Goal: Information Seeking & Learning: Understand process/instructions

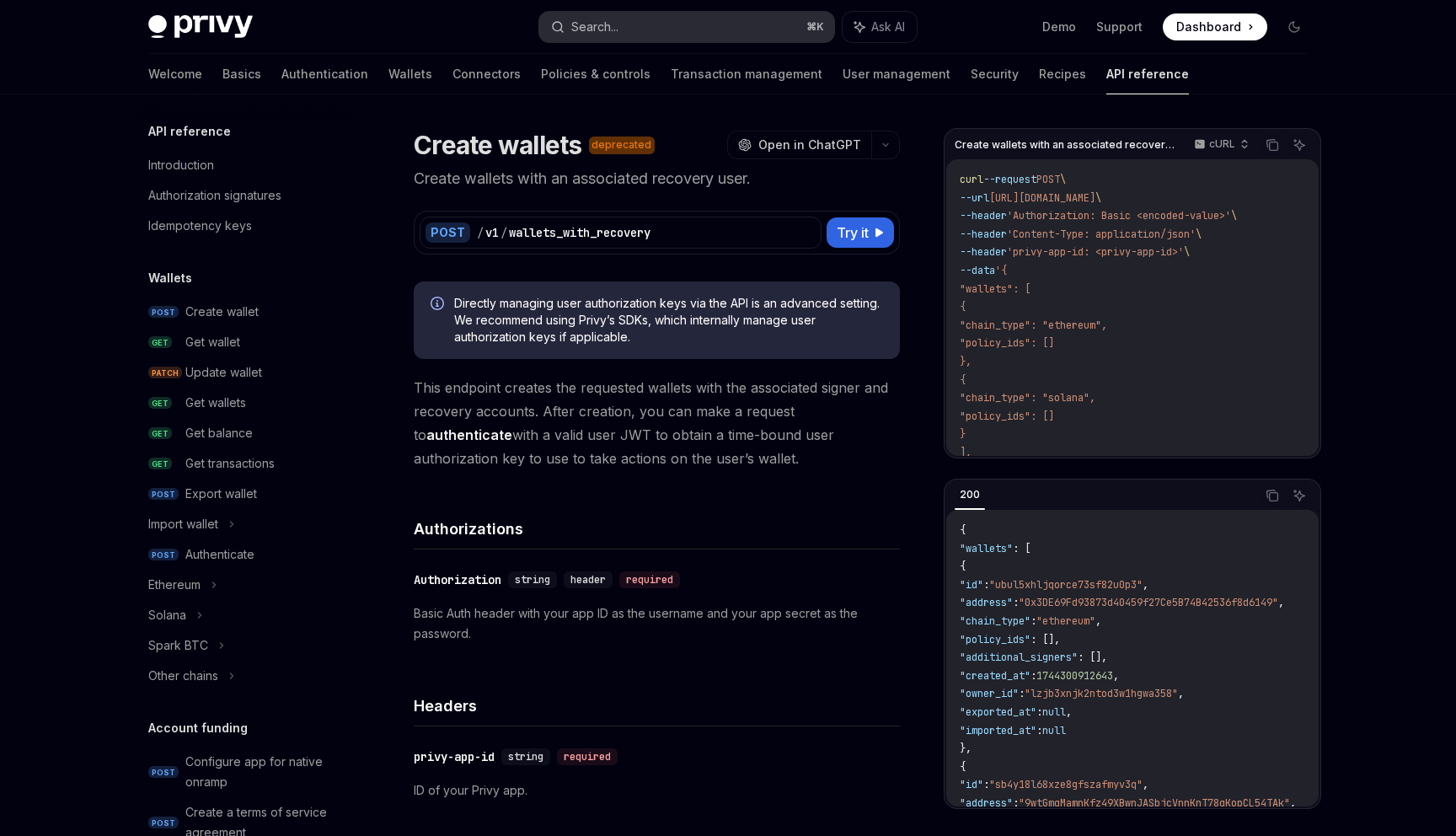
click at [708, 15] on button "Search... ⌘ K" at bounding box center [687, 26] width 295 height 30
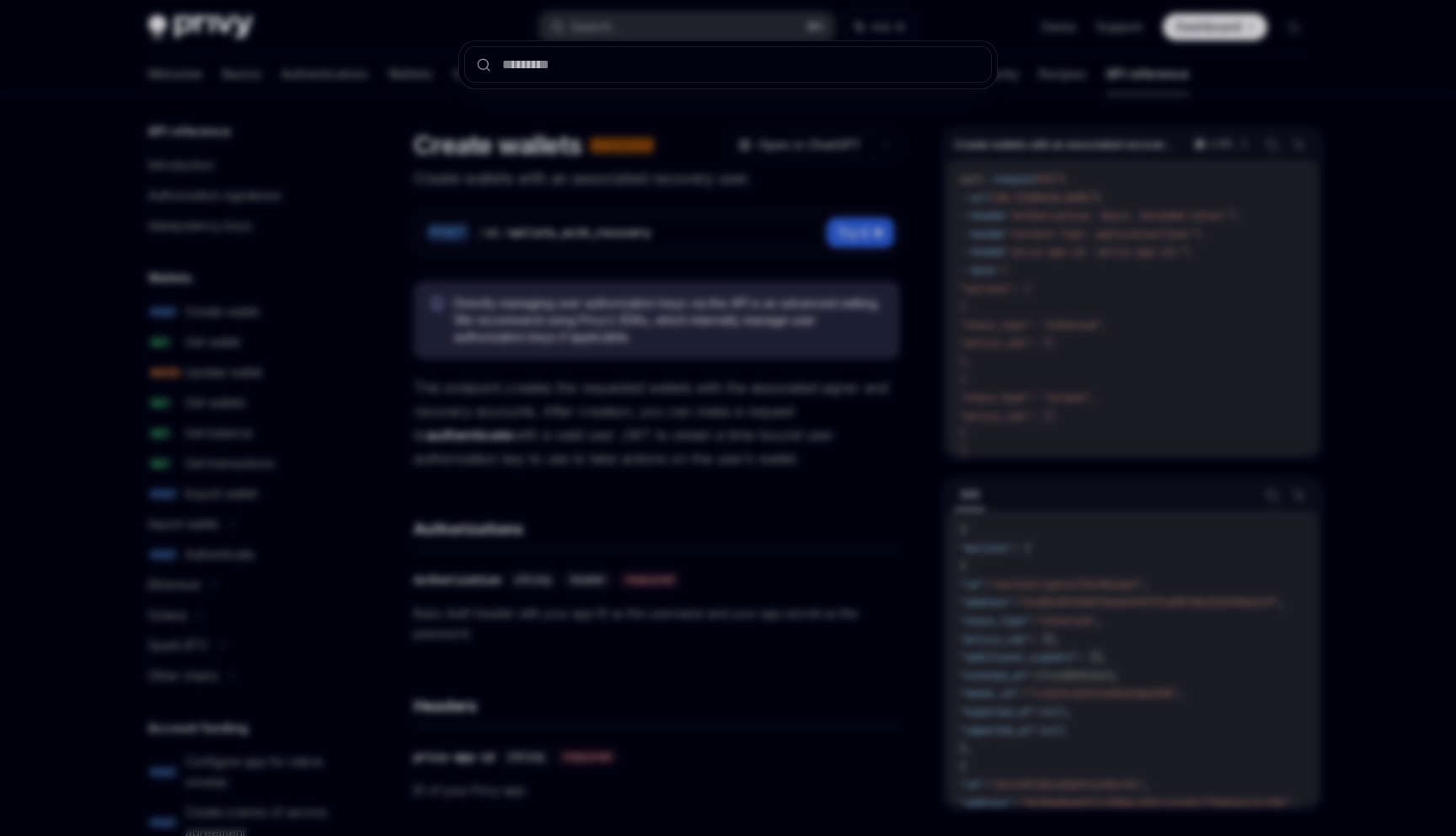
type input "**********"
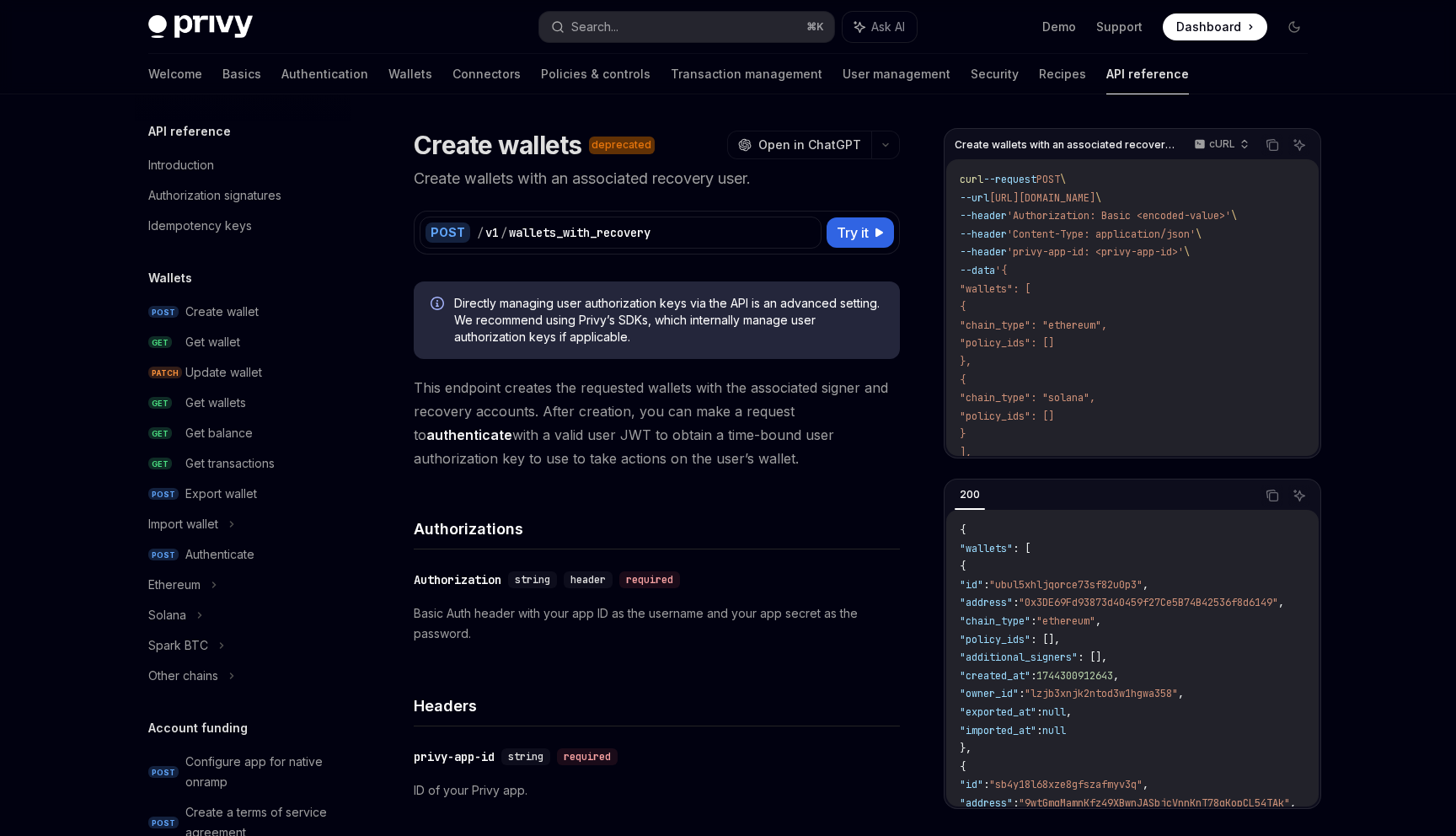
type textarea "*"
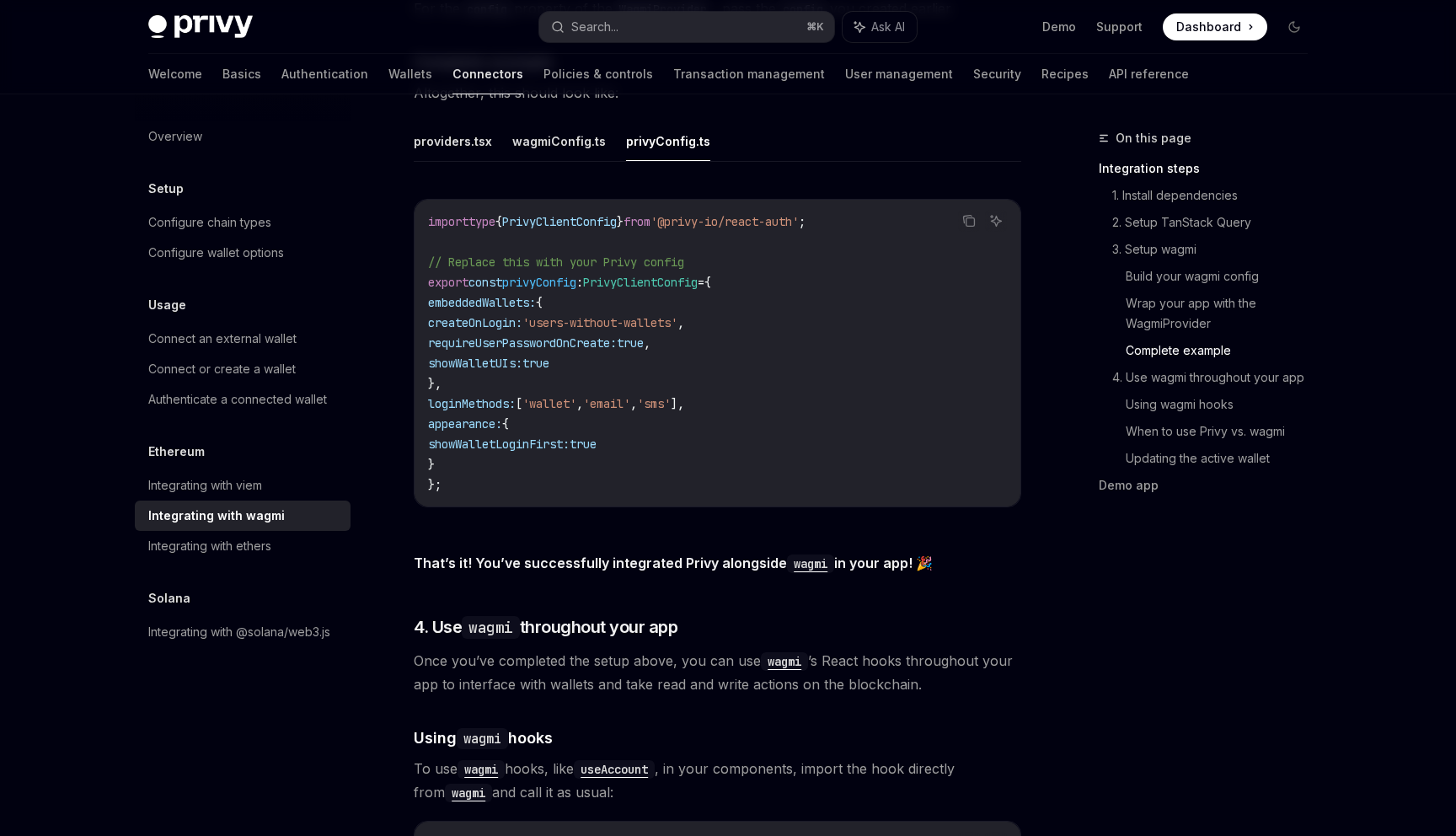
scroll to position [3076, 0]
click at [695, 21] on button "Search... ⌘ K" at bounding box center [687, 26] width 295 height 30
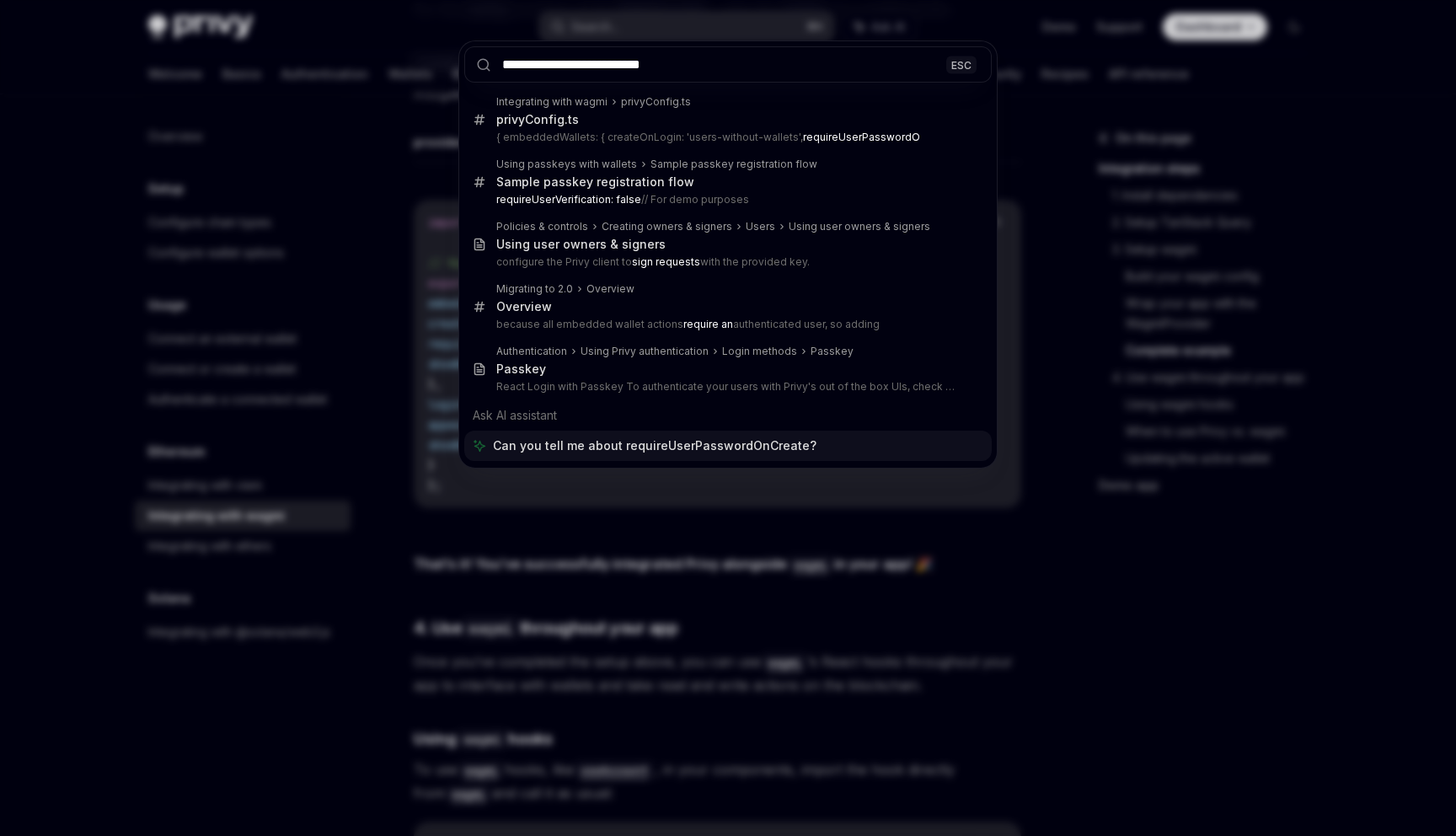
type input "**********"
type textarea "*"
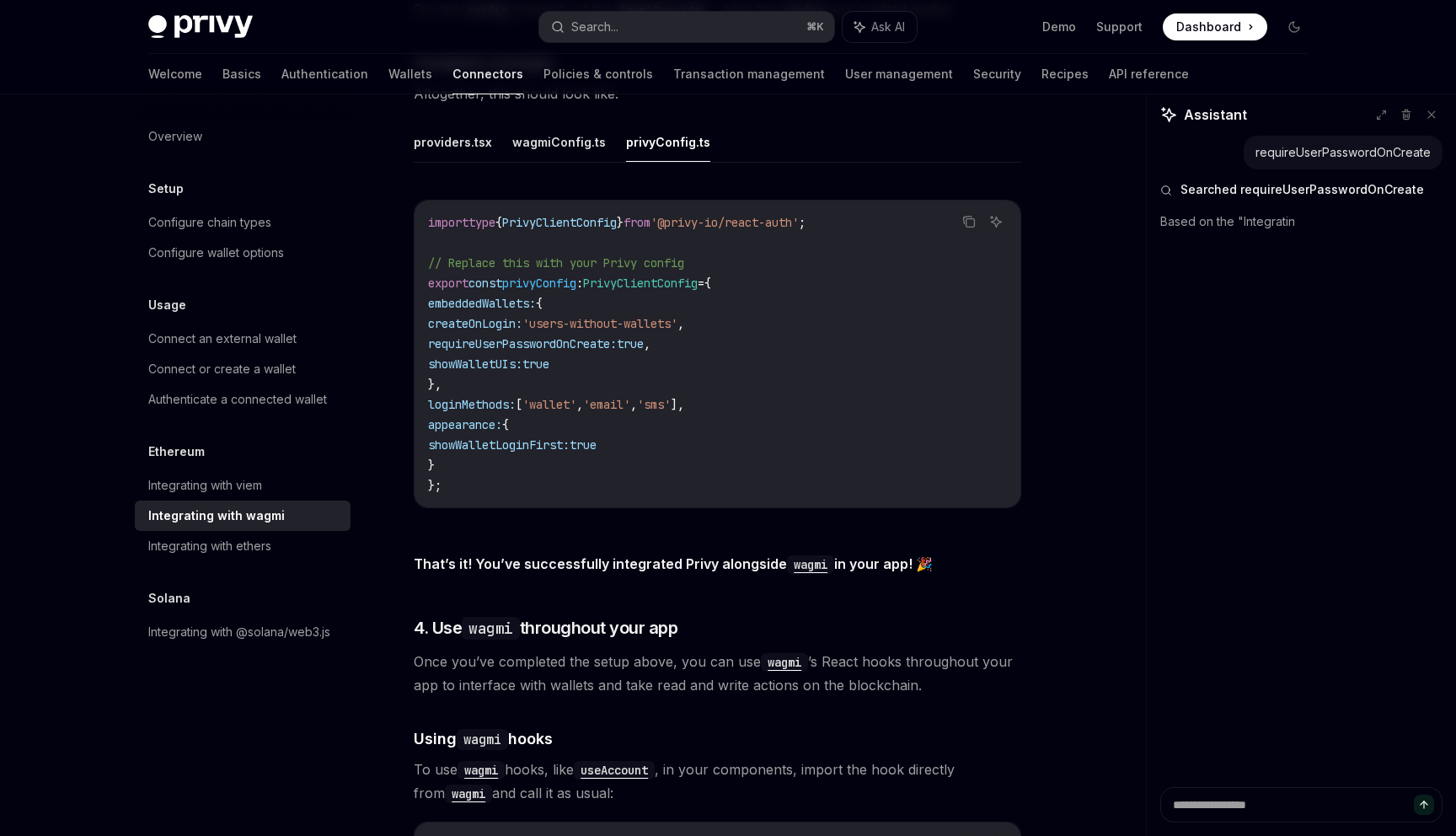
scroll to position [3073, 0]
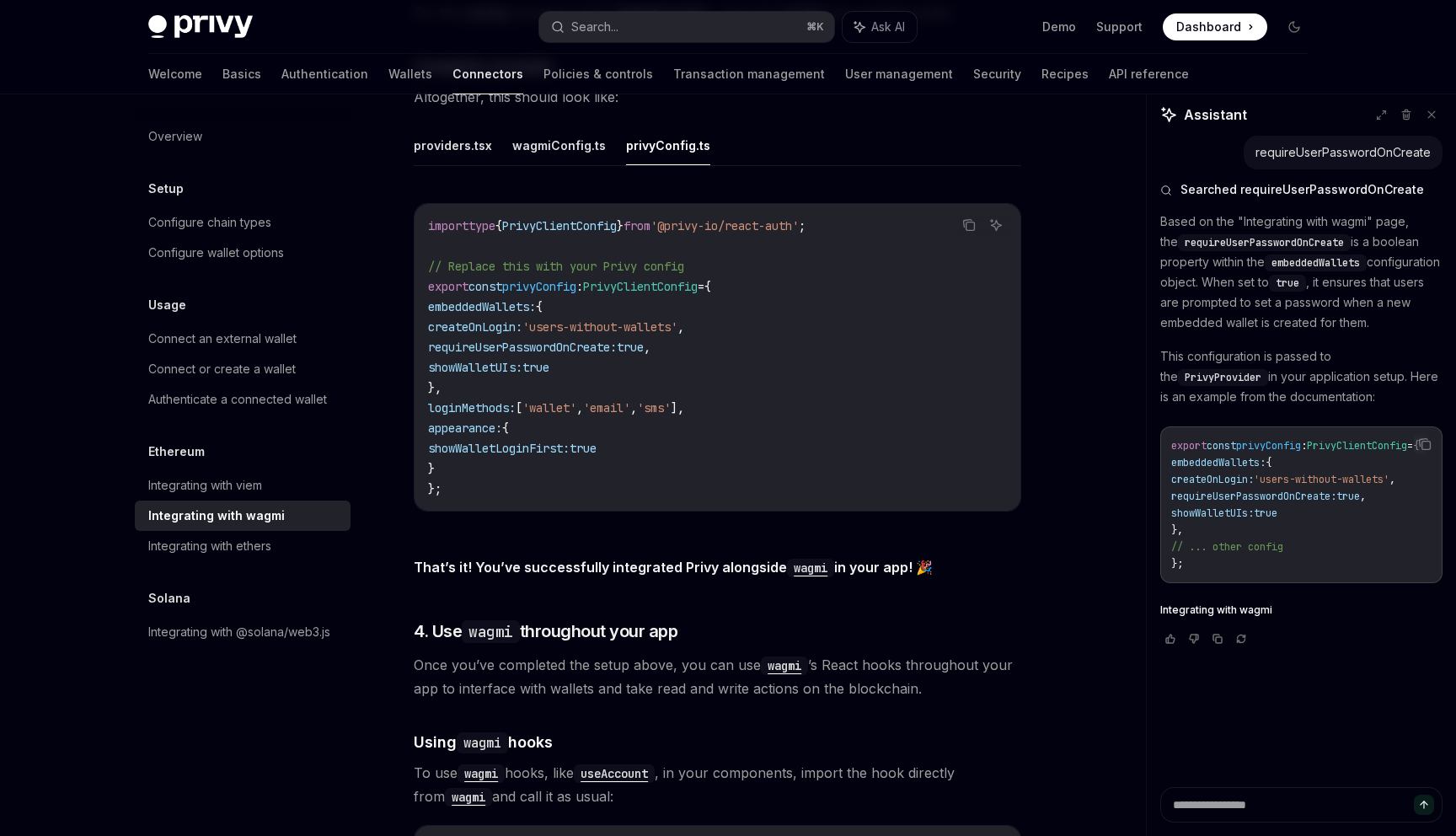
type textarea "*"
click at [1109, 68] on link "API reference" at bounding box center [1149, 74] width 80 height 40
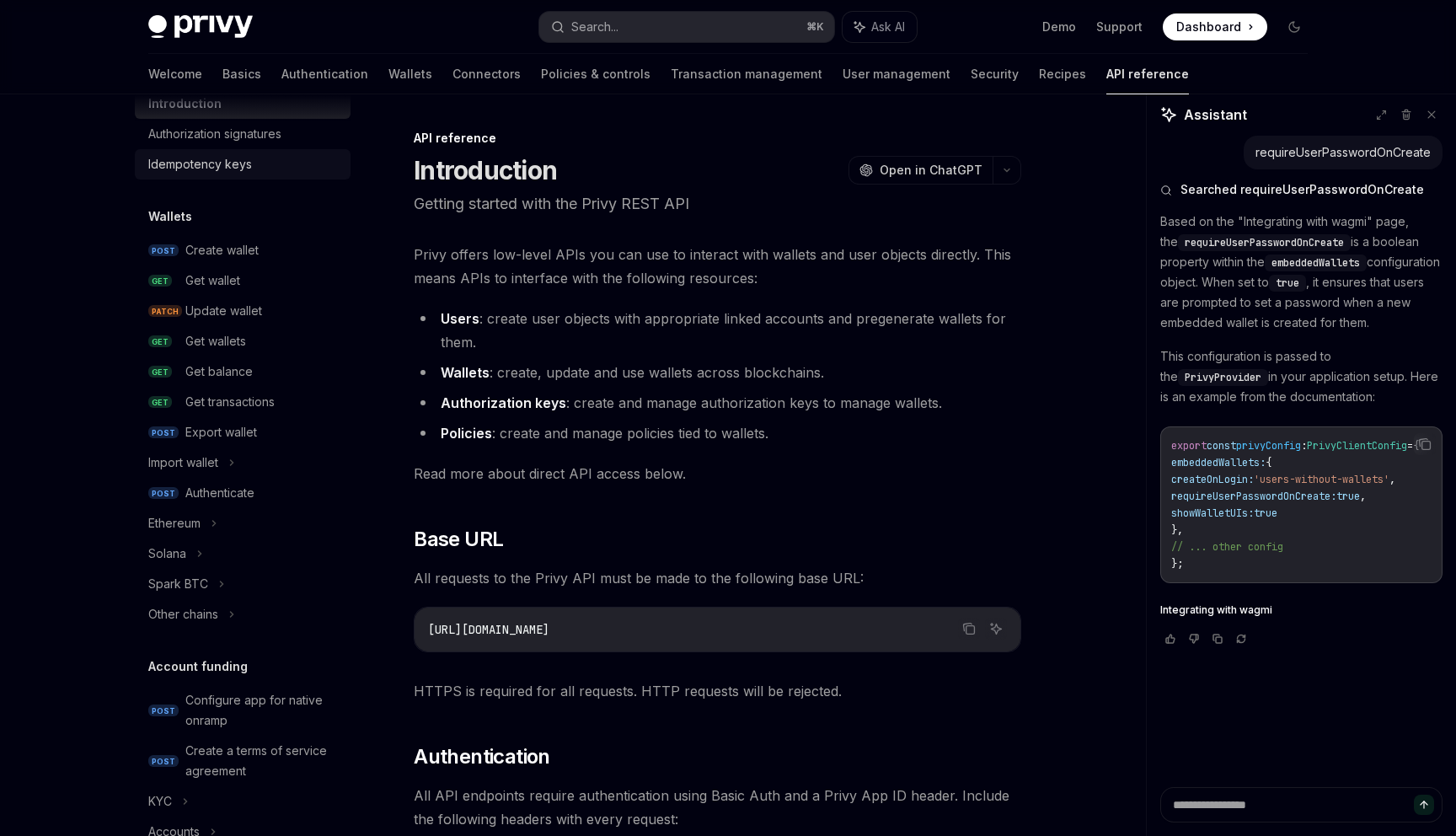
scroll to position [60, 0]
click at [389, 78] on link "Wallets" at bounding box center [410, 74] width 44 height 40
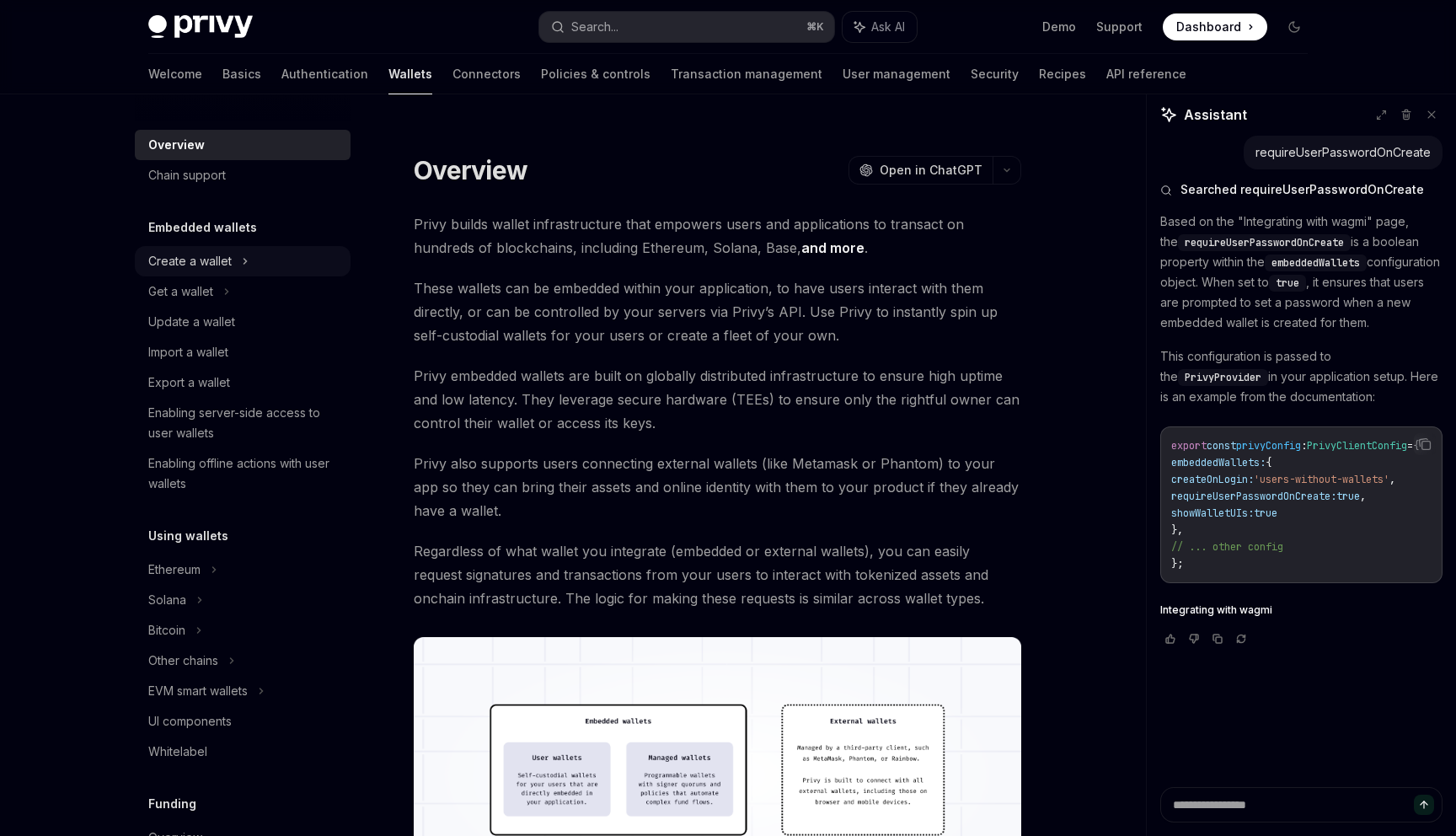
click at [239, 254] on div "Create a wallet" at bounding box center [242, 261] width 216 height 30
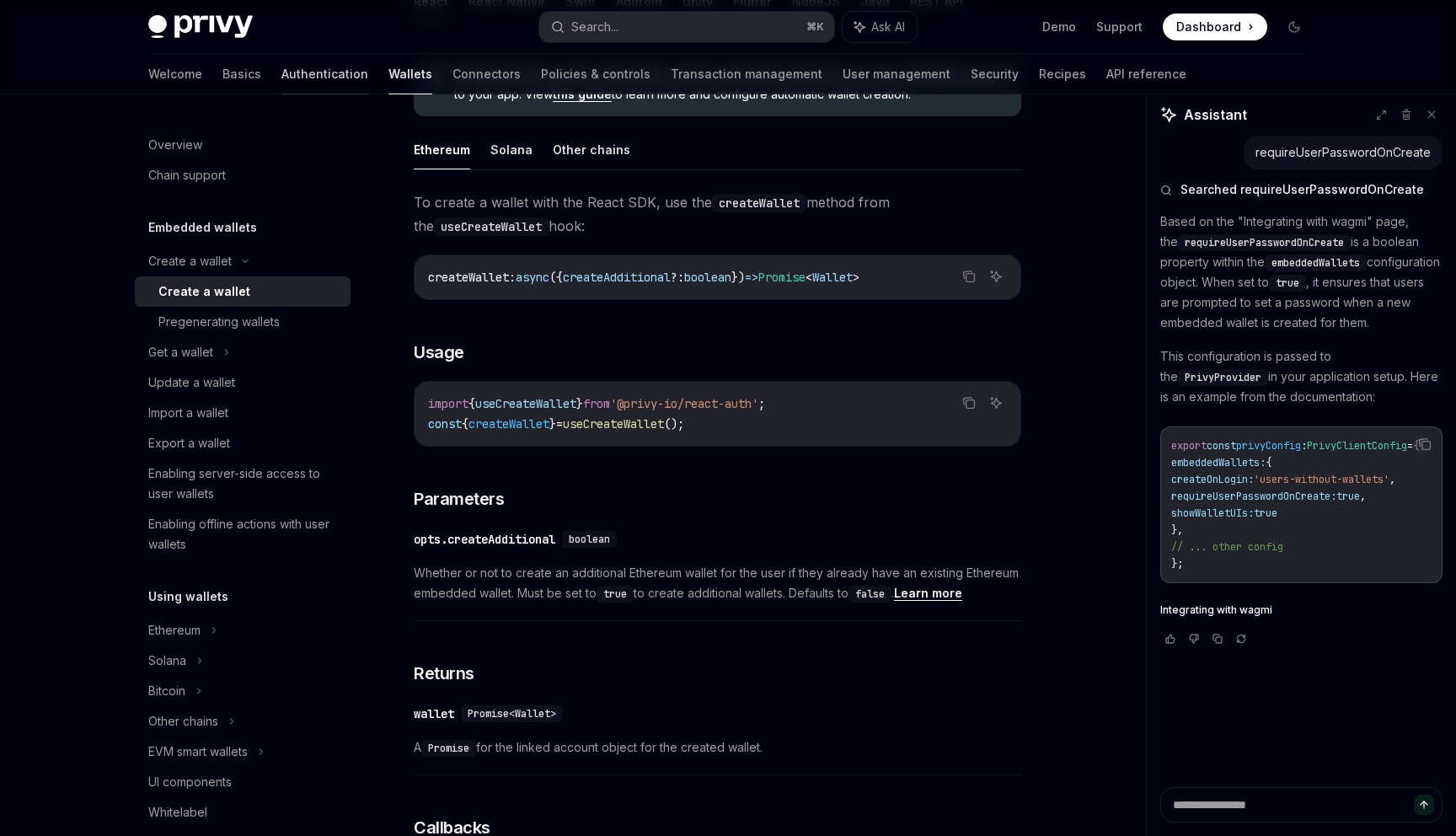
click at [282, 75] on link "Authentication" at bounding box center [325, 74] width 86 height 40
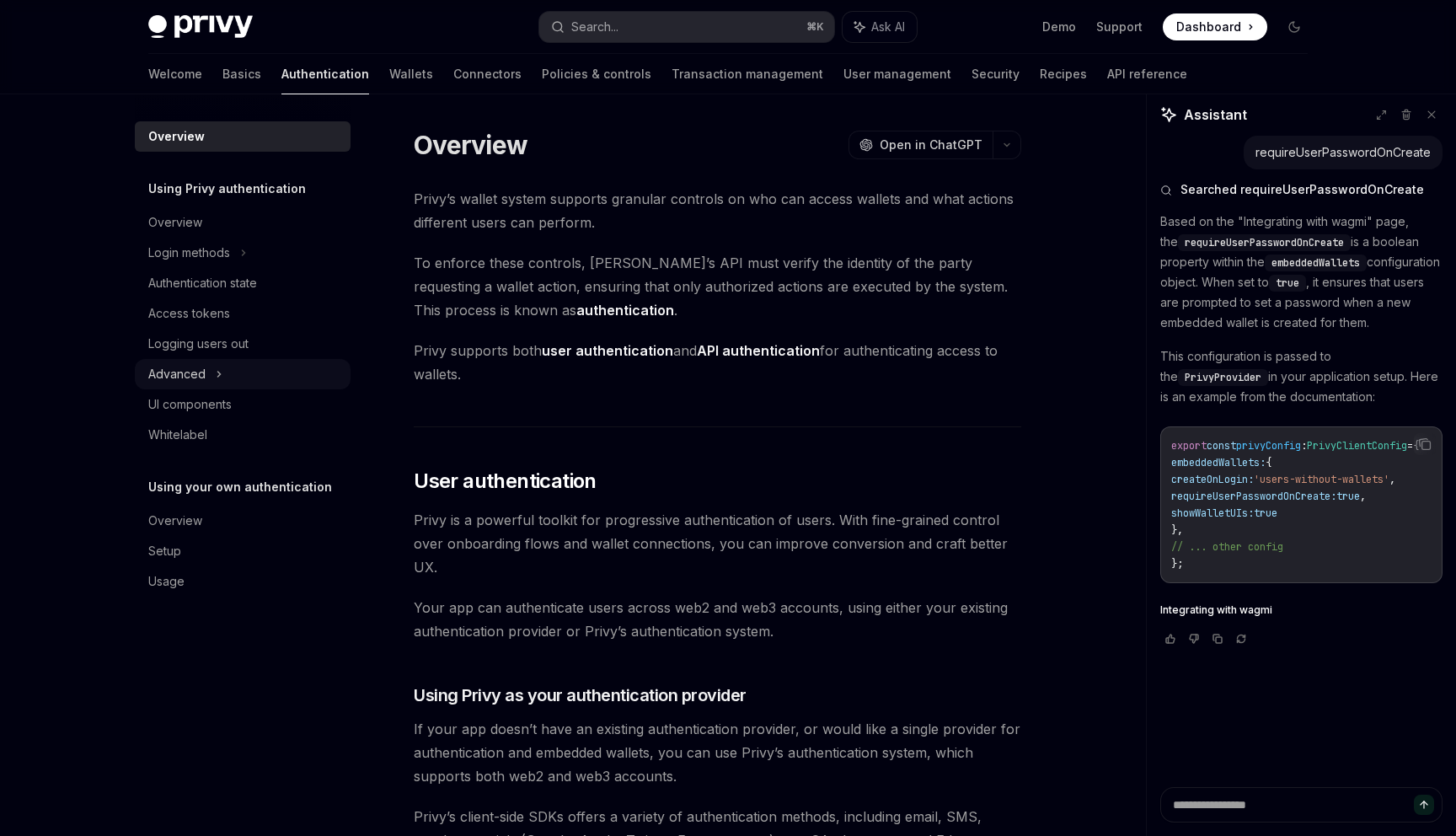
click at [242, 373] on div "Advanced" at bounding box center [242, 374] width 216 height 30
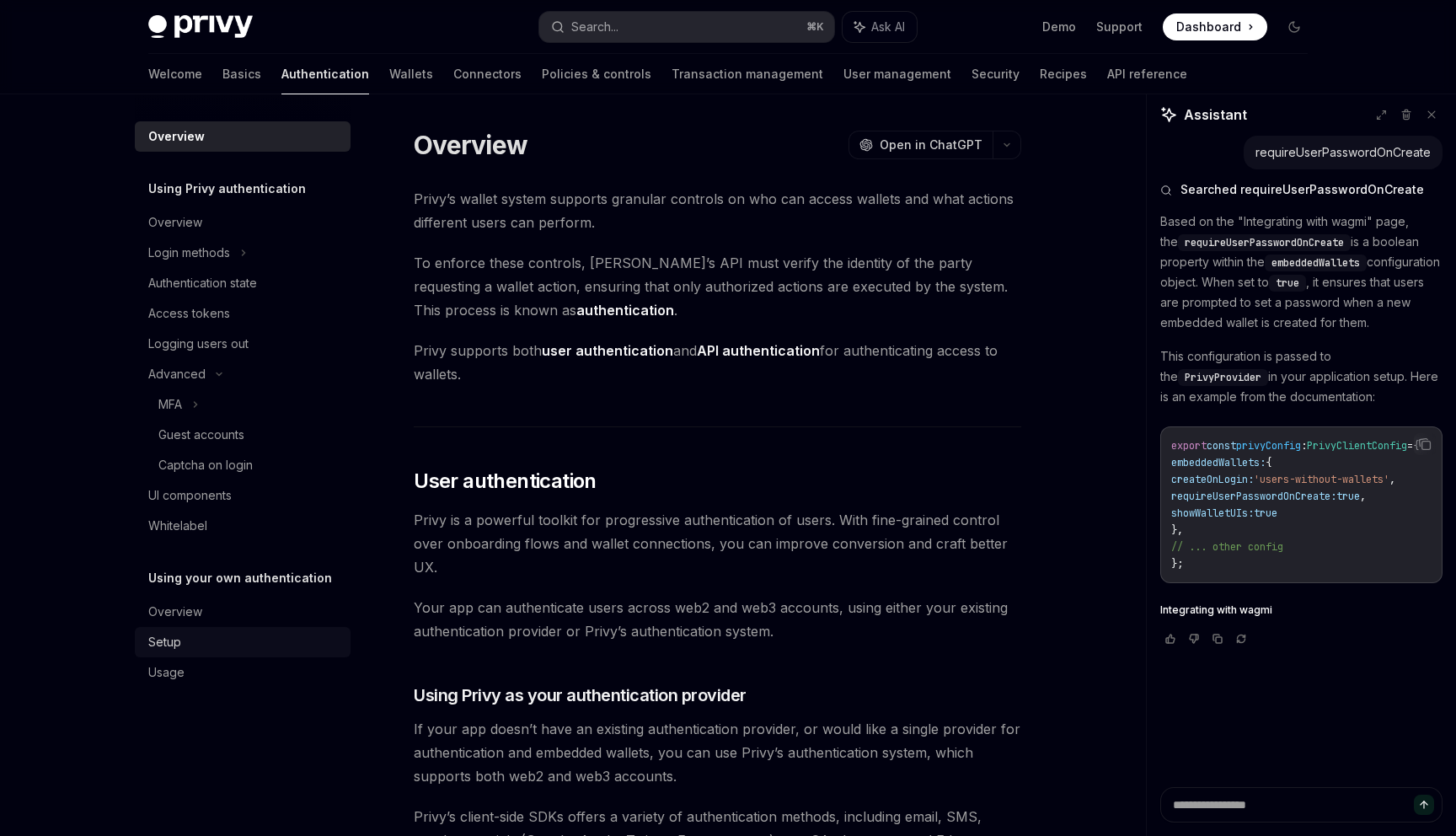
click at [173, 637] on div "Setup" at bounding box center [164, 642] width 32 height 21
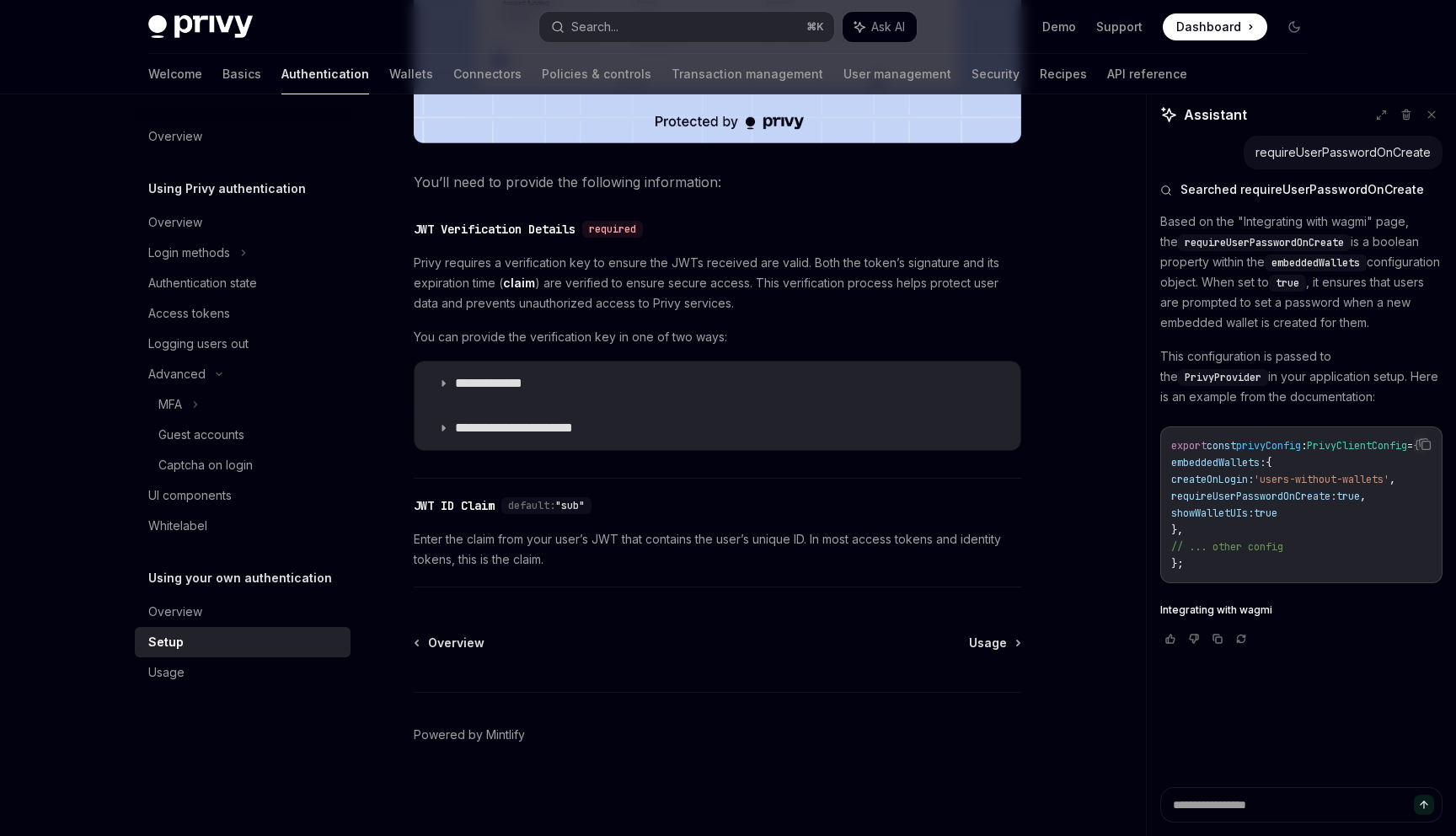
scroll to position [741, 0]
click at [844, 63] on link "User management" at bounding box center [898, 74] width 108 height 40
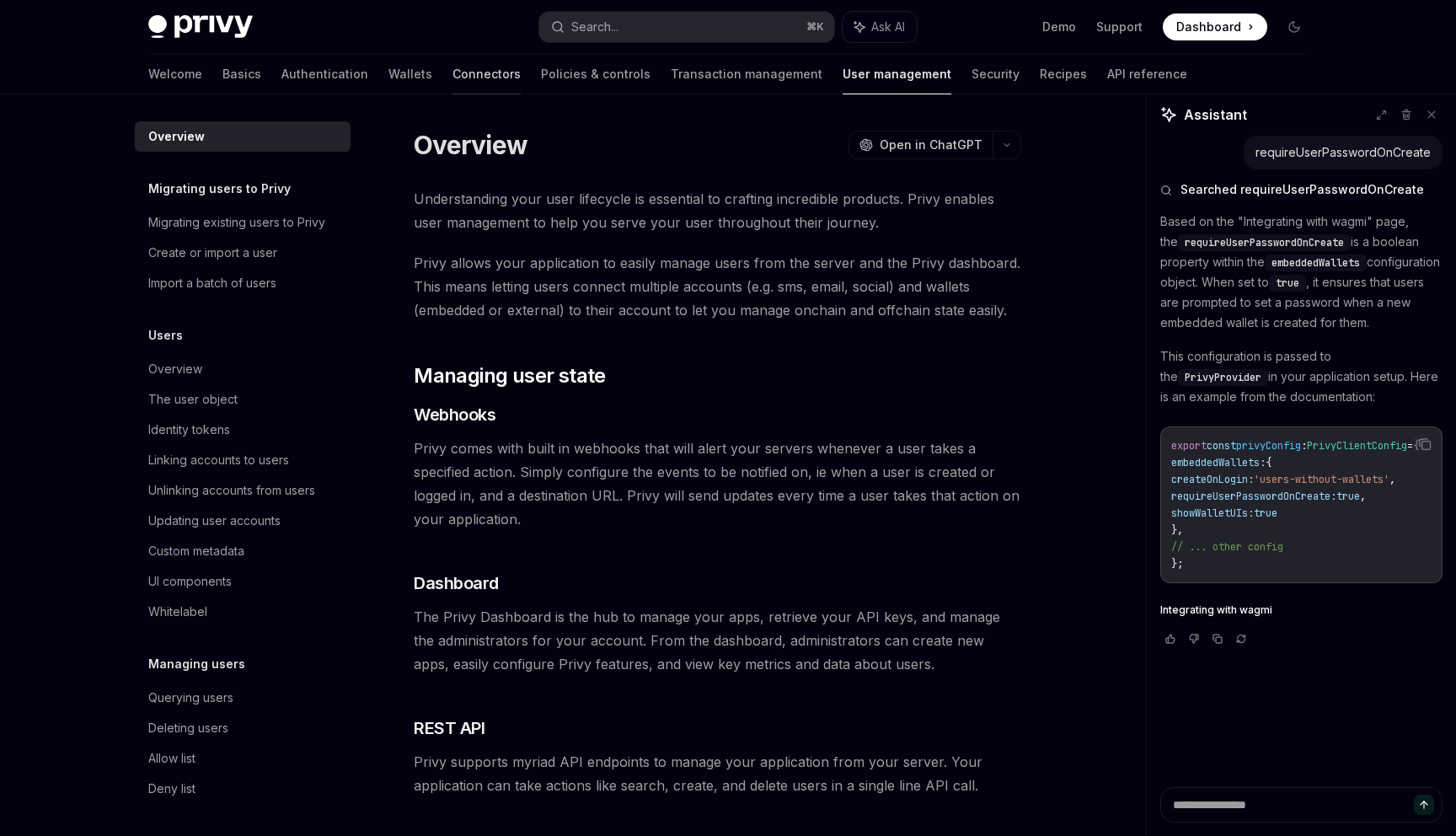
click at [452, 64] on link "Connectors" at bounding box center [487, 74] width 69 height 40
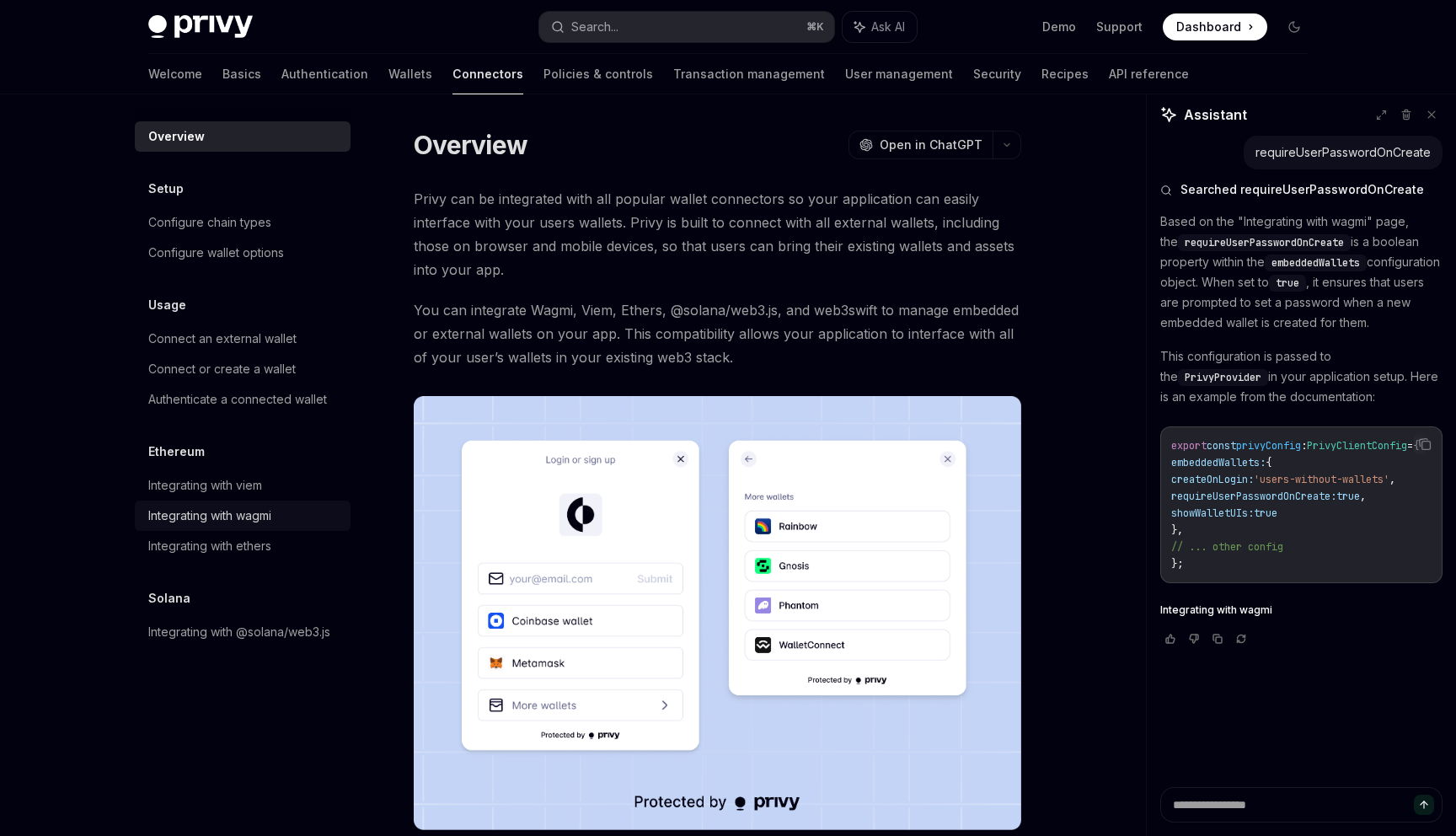
click at [189, 514] on div "Integrating with wagmi" at bounding box center [209, 515] width 123 height 21
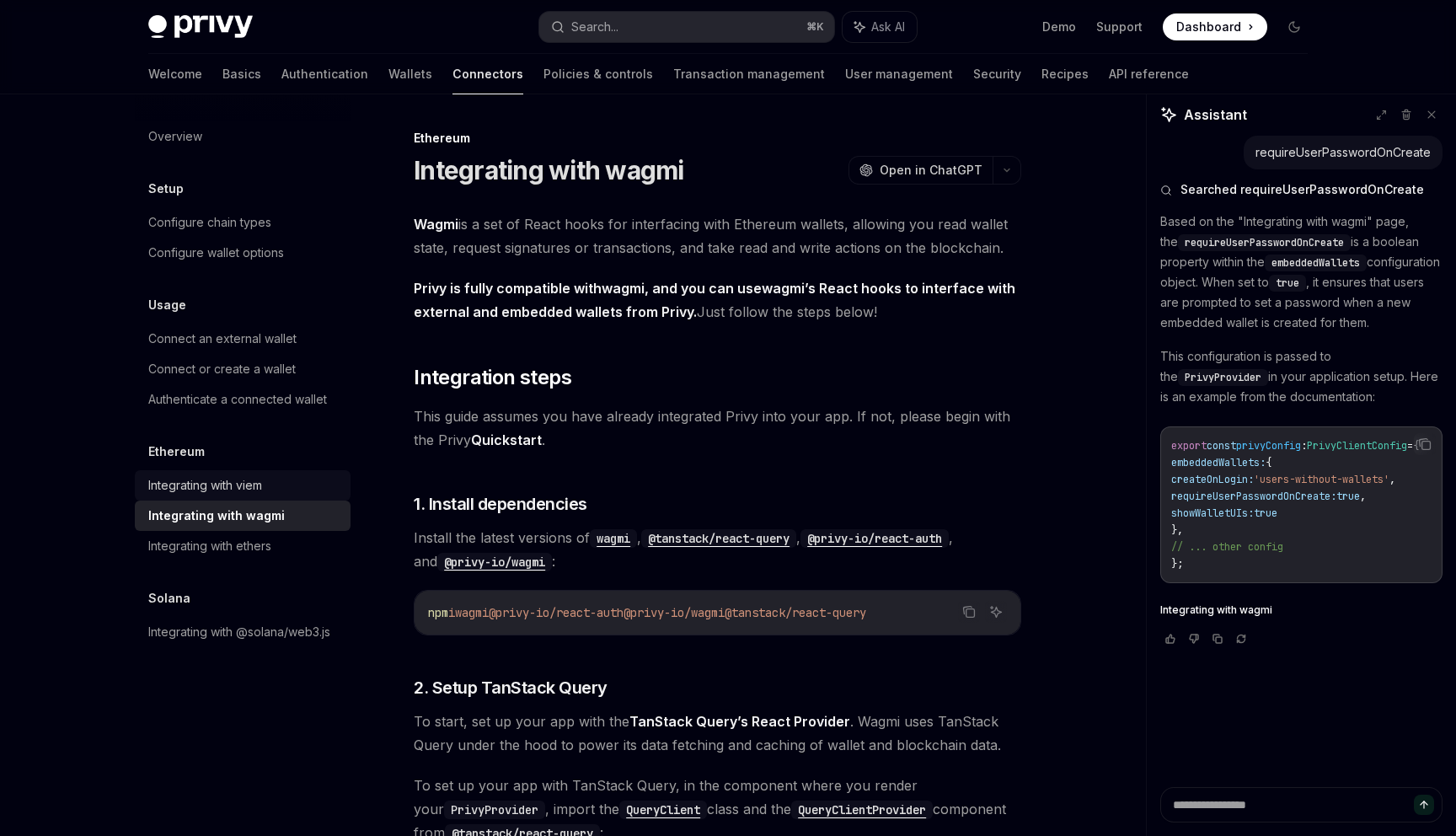
click at [205, 480] on div "Integrating with viem" at bounding box center [205, 485] width 114 height 21
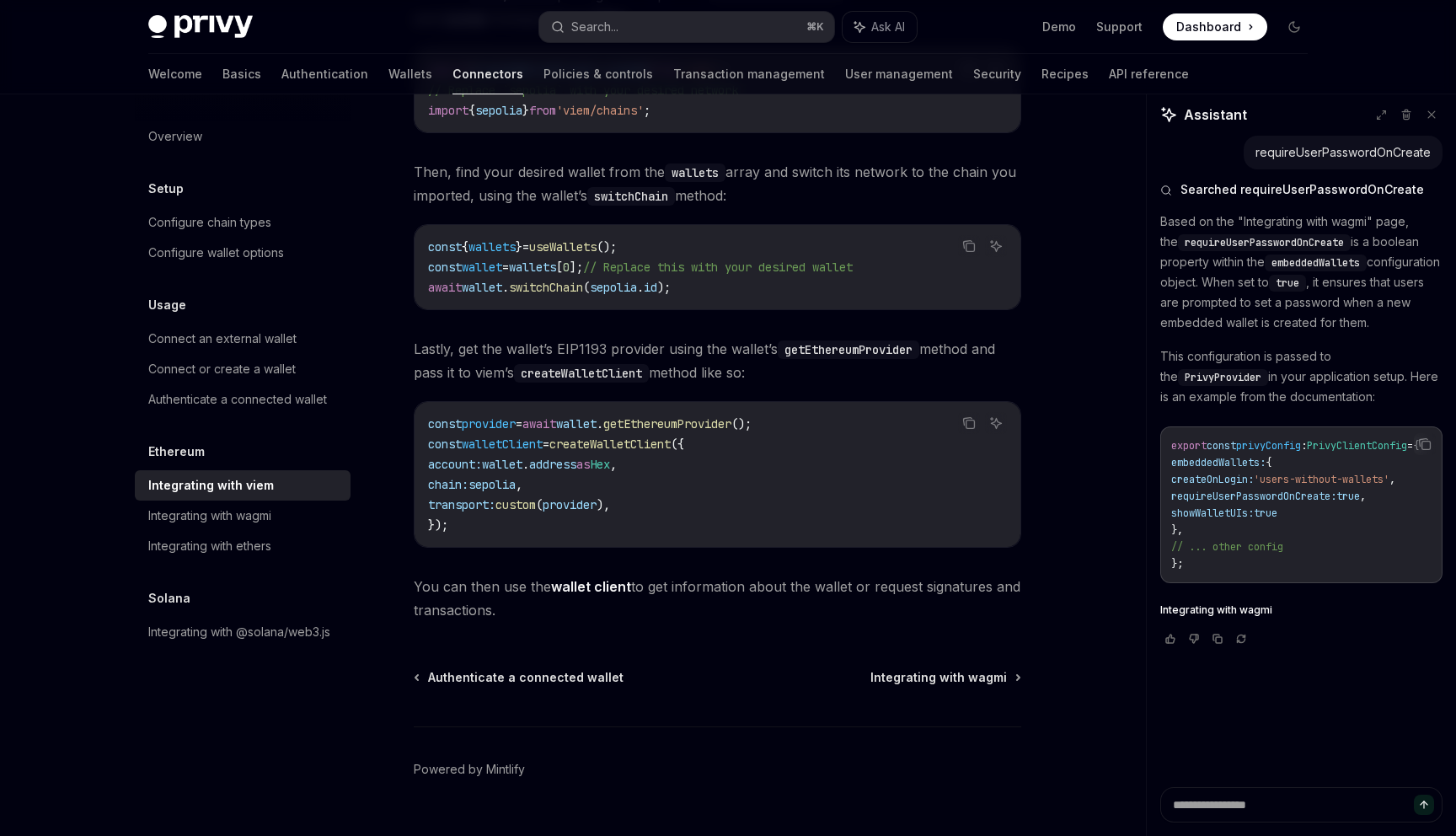
scroll to position [331, 0]
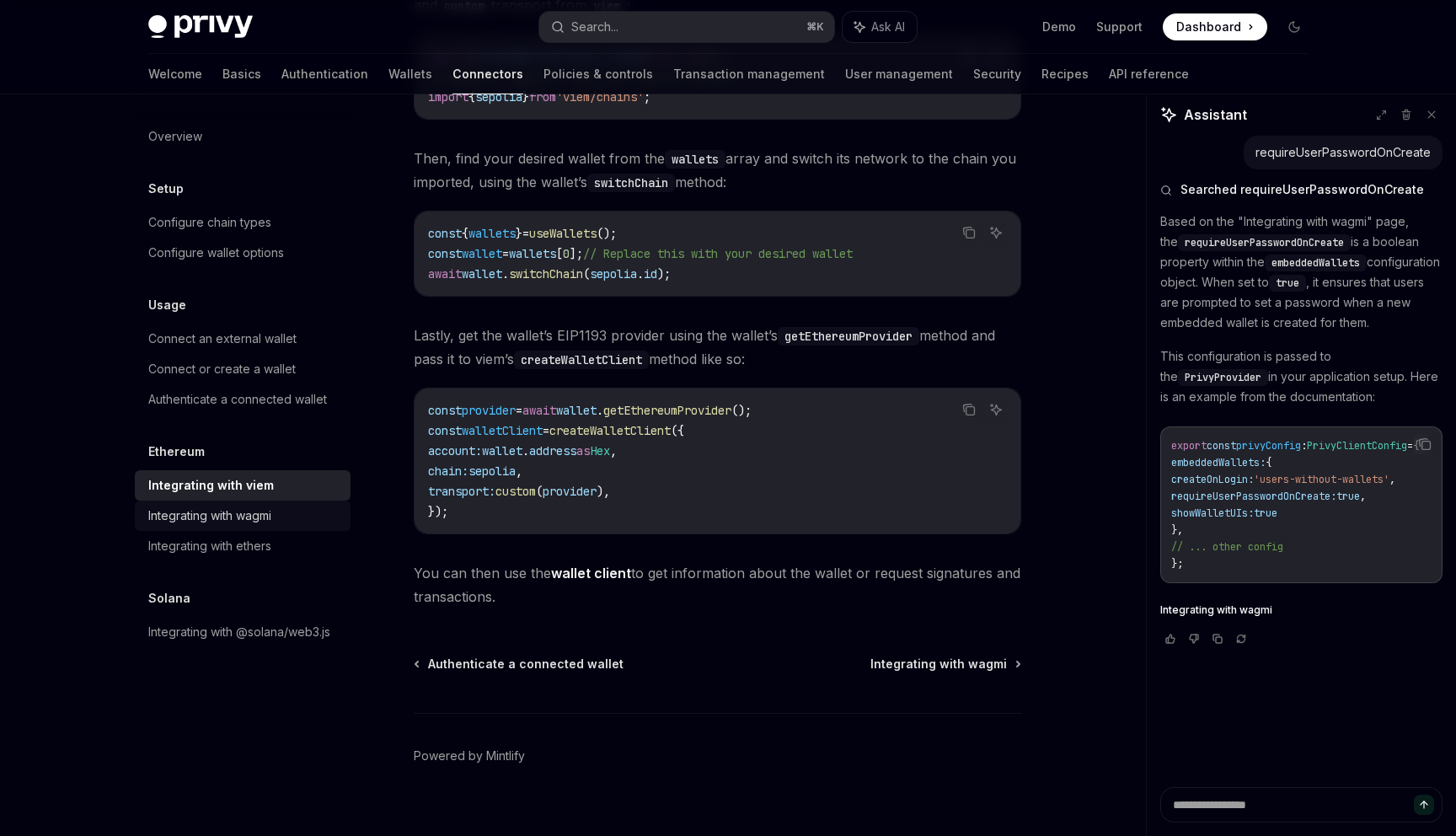
click at [244, 513] on div "Integrating with wagmi" at bounding box center [209, 515] width 123 height 21
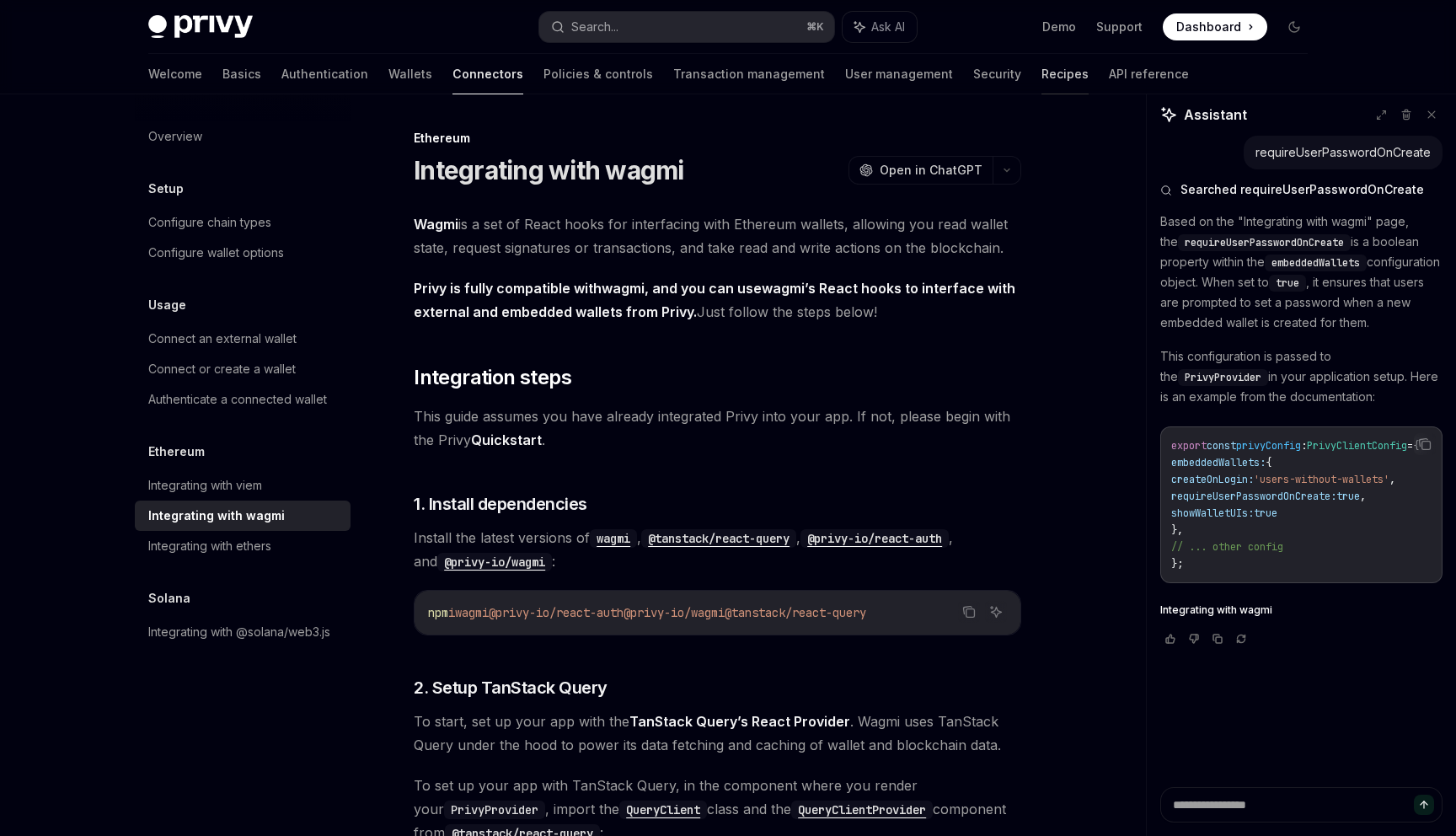
click at [1041, 69] on link "Recipes" at bounding box center [1065, 74] width 47 height 40
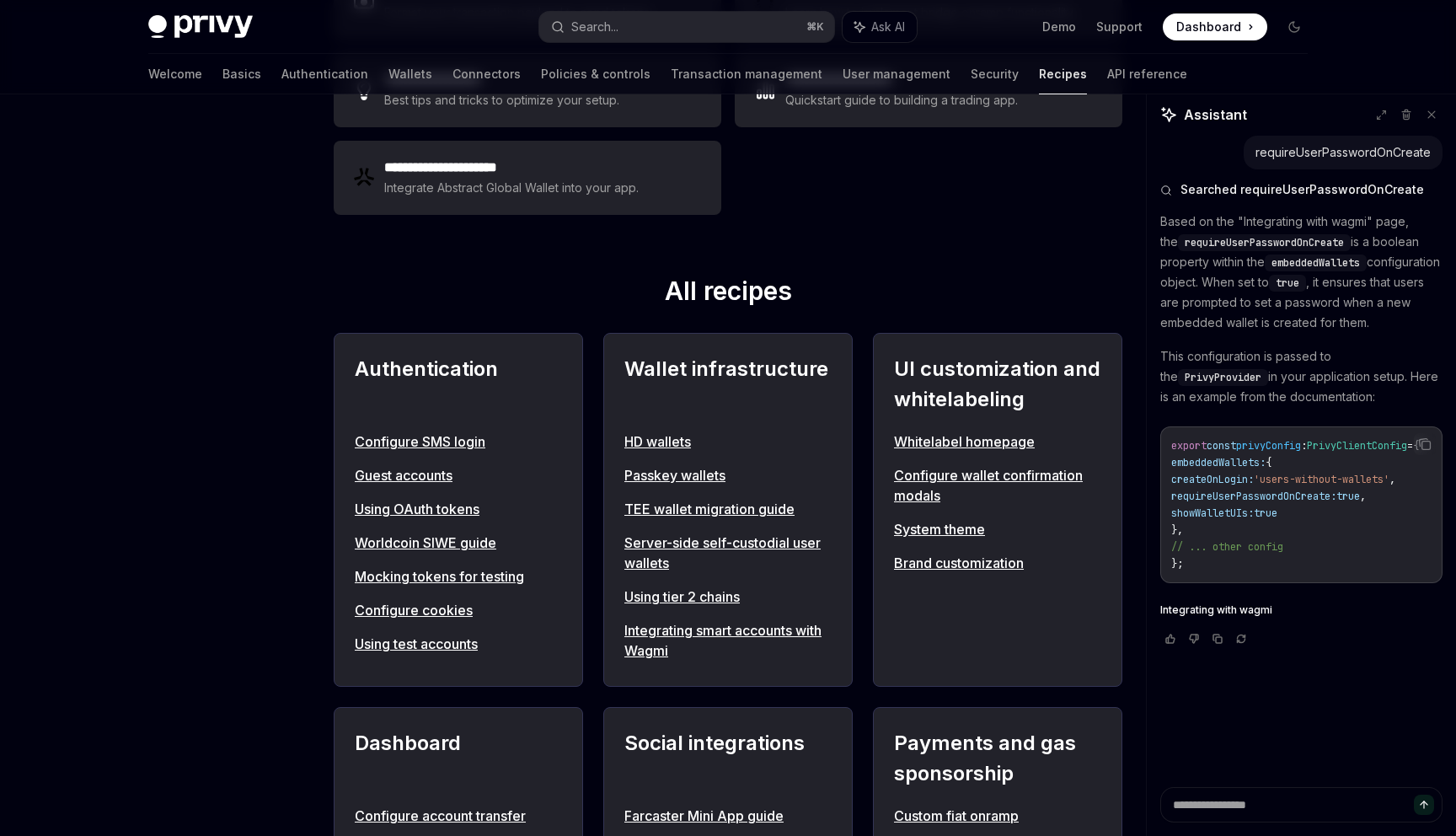
scroll to position [428, 0]
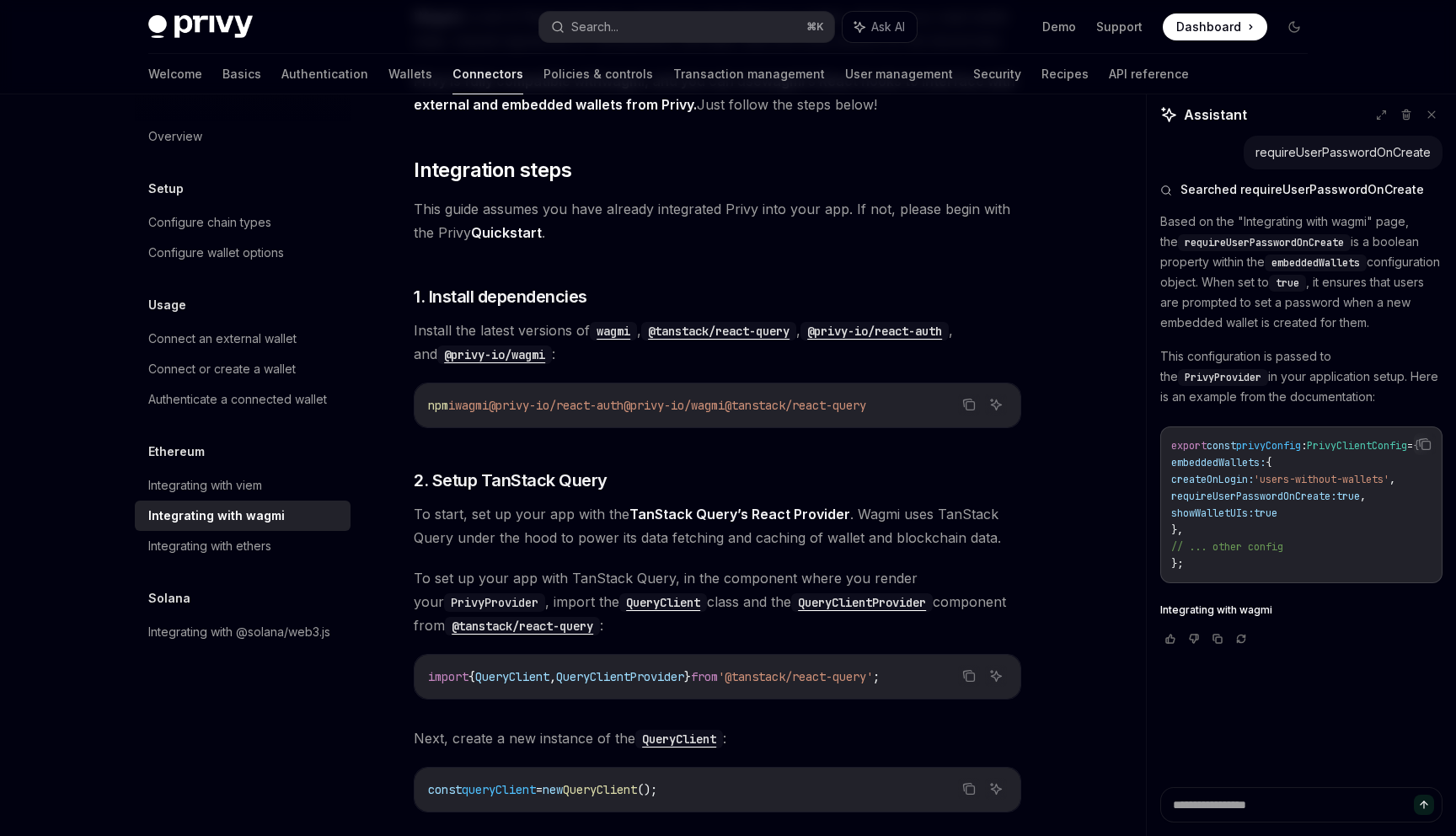
scroll to position [208, 0]
click at [487, 363] on span "Install the latest versions of wagmi , @tanstack/react-query , @privy-io/react-…" at bounding box center [717, 341] width 607 height 47
click at [480, 357] on code "@privy-io/wagmi" at bounding box center [494, 353] width 115 height 19
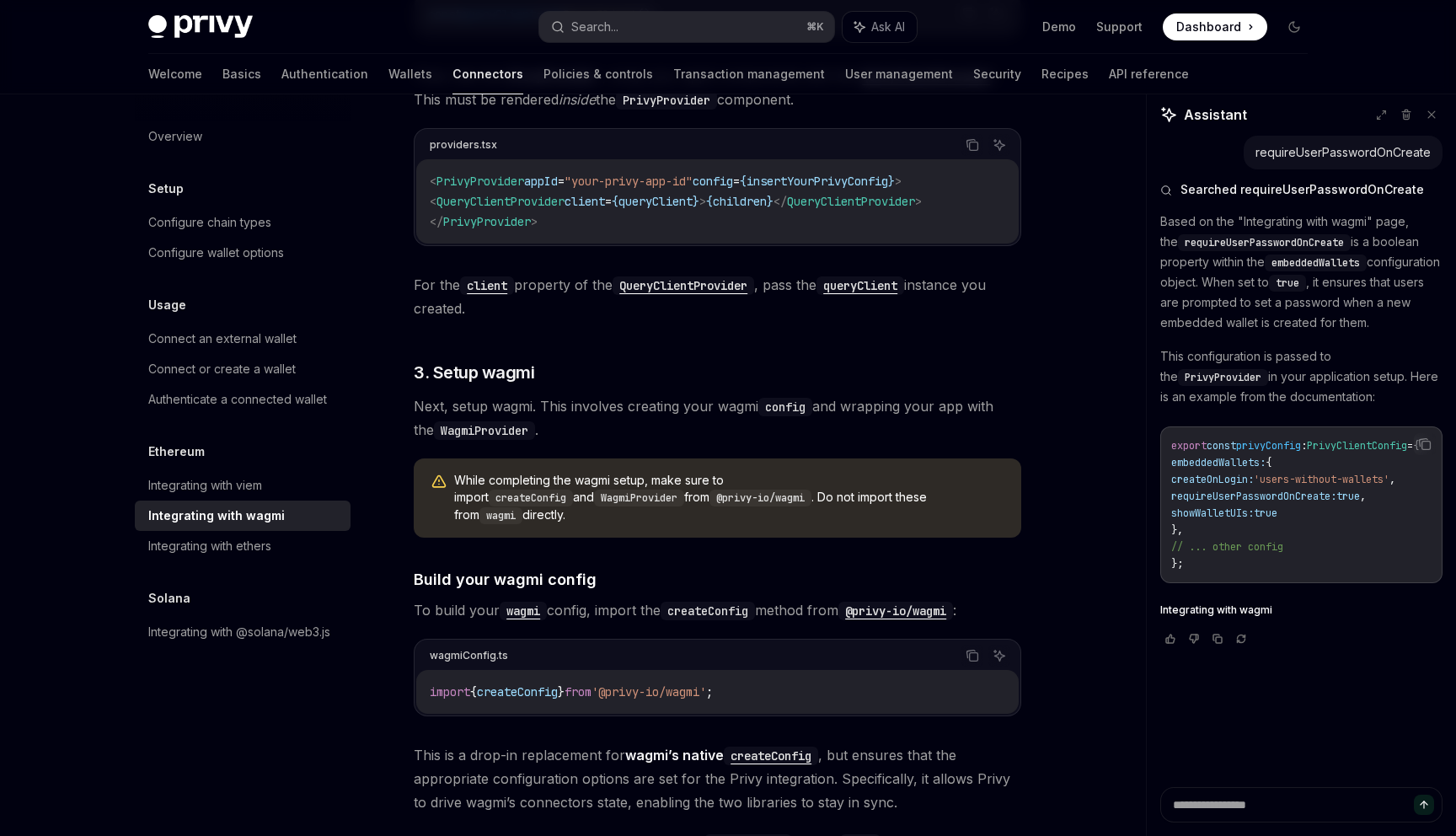
scroll to position [985, 0]
click at [232, 488] on div "Integrating with viem" at bounding box center [205, 485] width 114 height 21
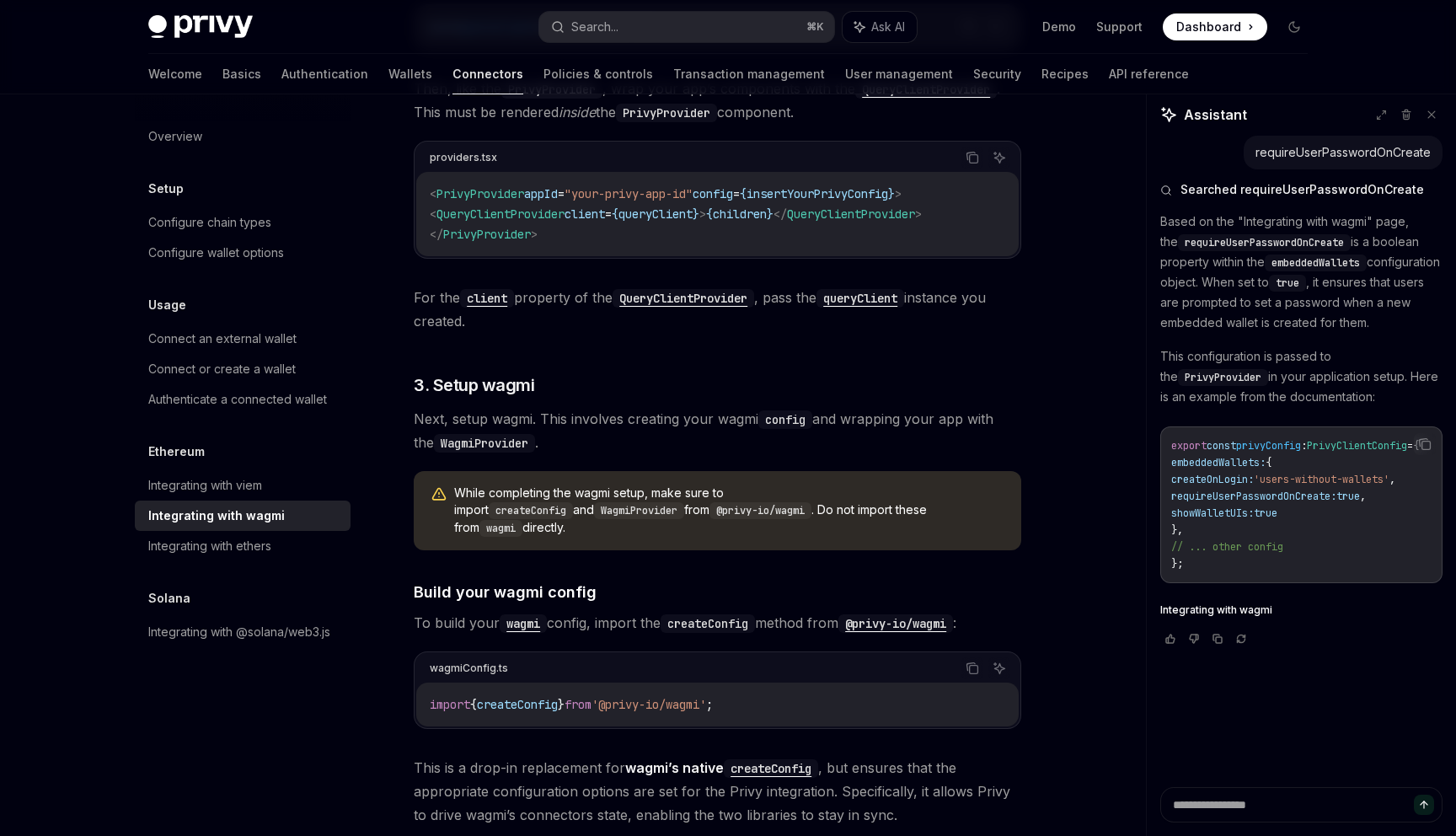
scroll to position [985, 0]
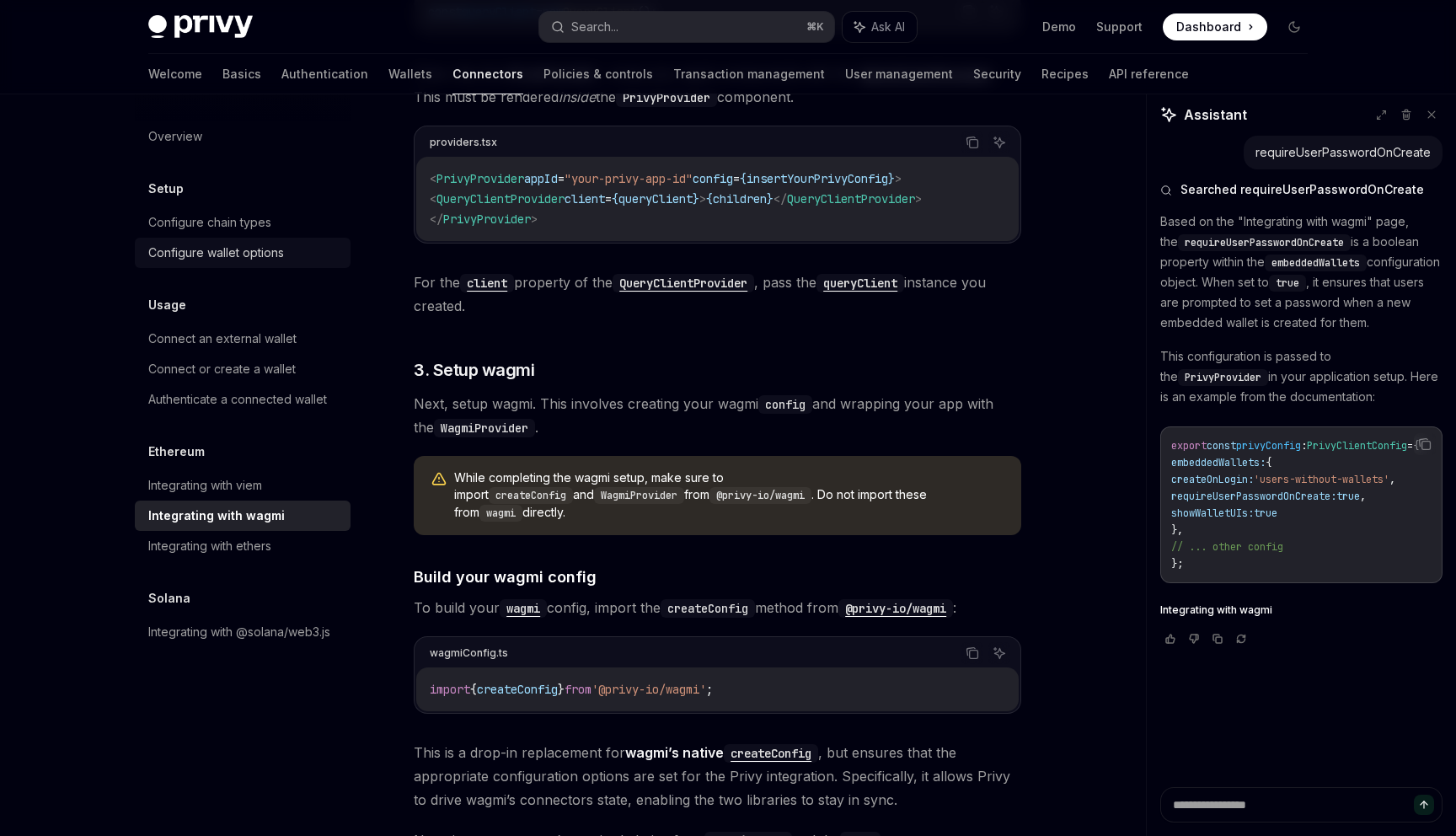
click at [194, 250] on div "Configure wallet options" at bounding box center [216, 252] width 135 height 21
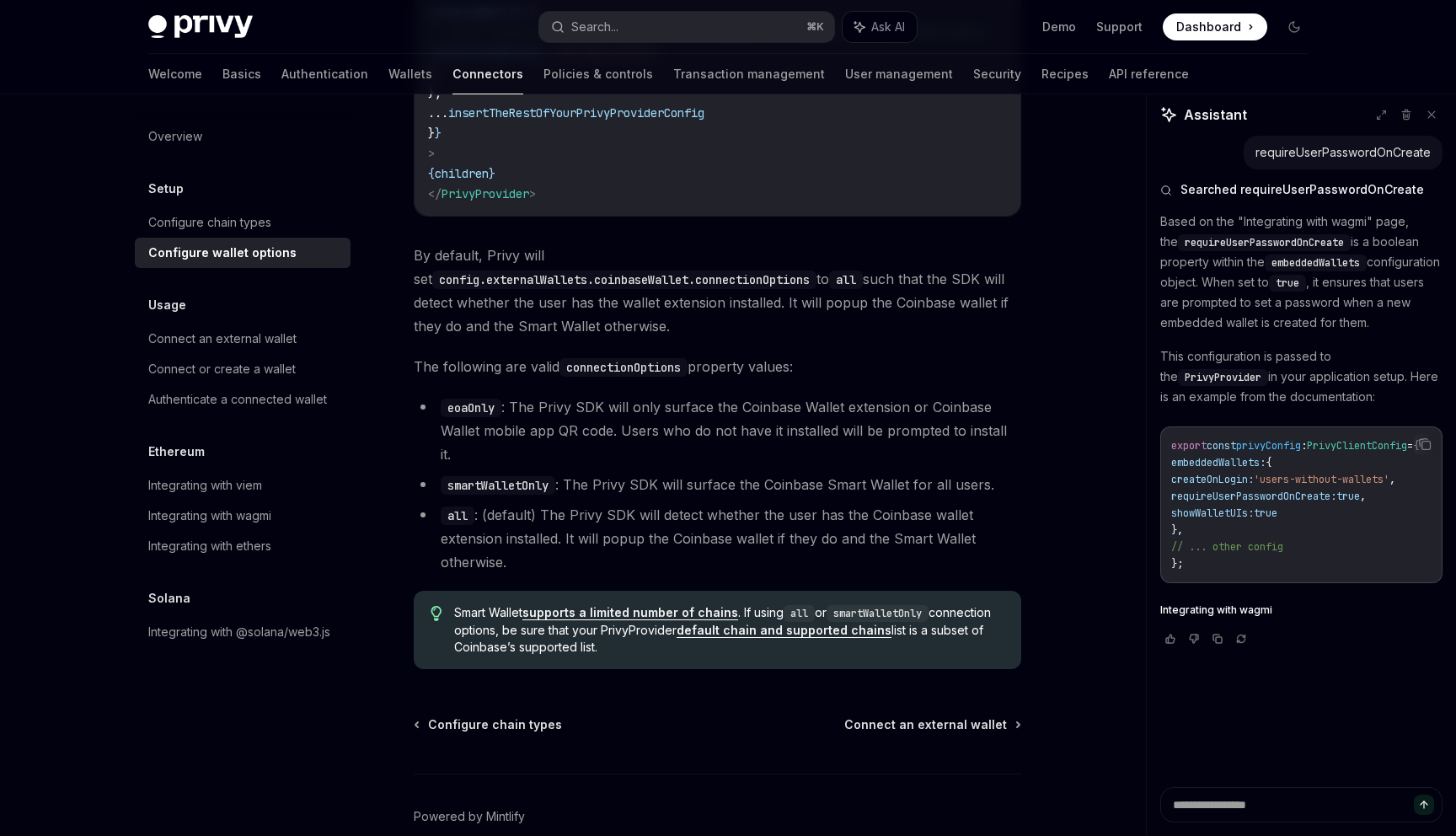
scroll to position [2269, 0]
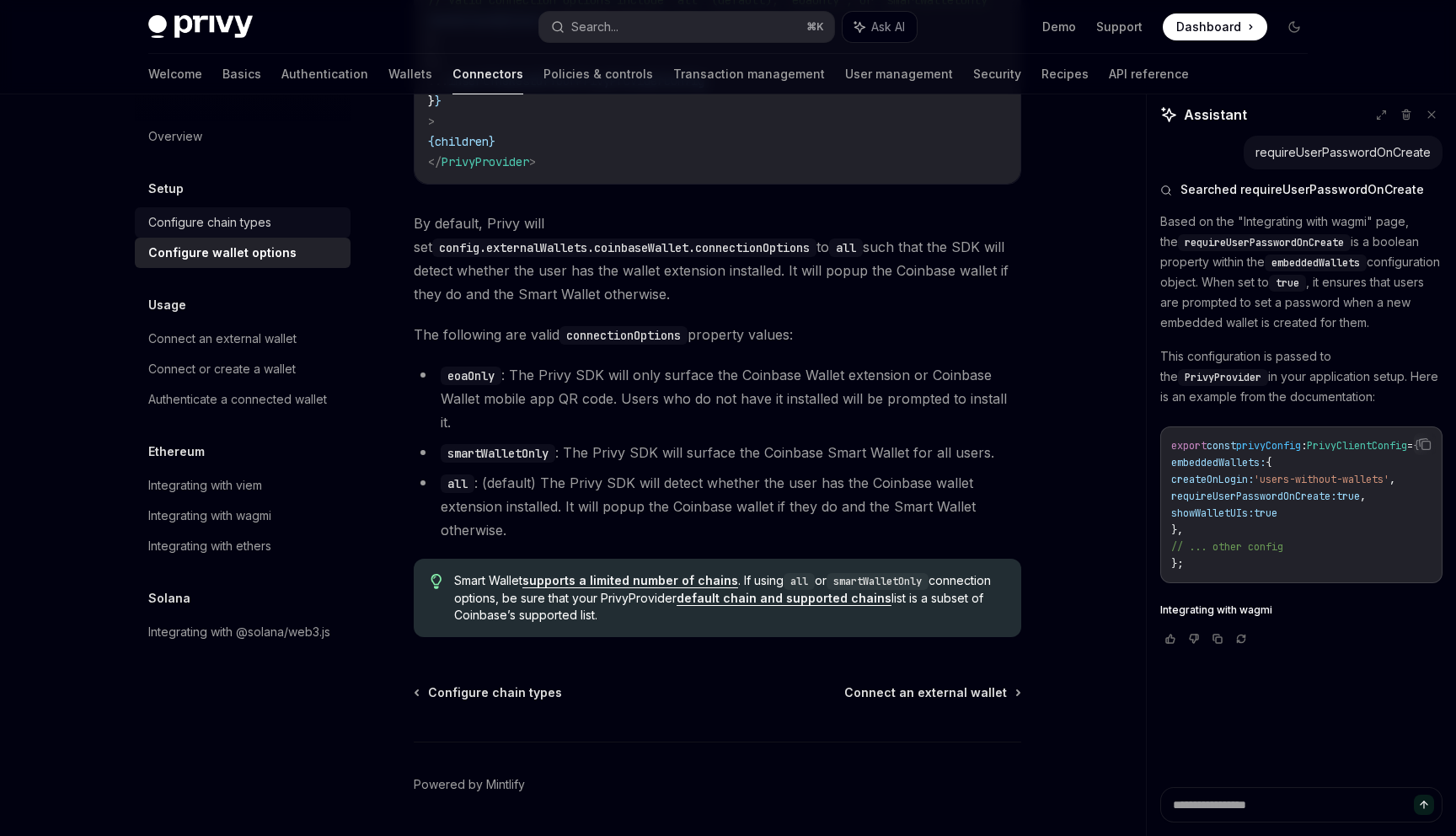
click at [250, 212] on link "Configure chain types" at bounding box center [242, 222] width 216 height 30
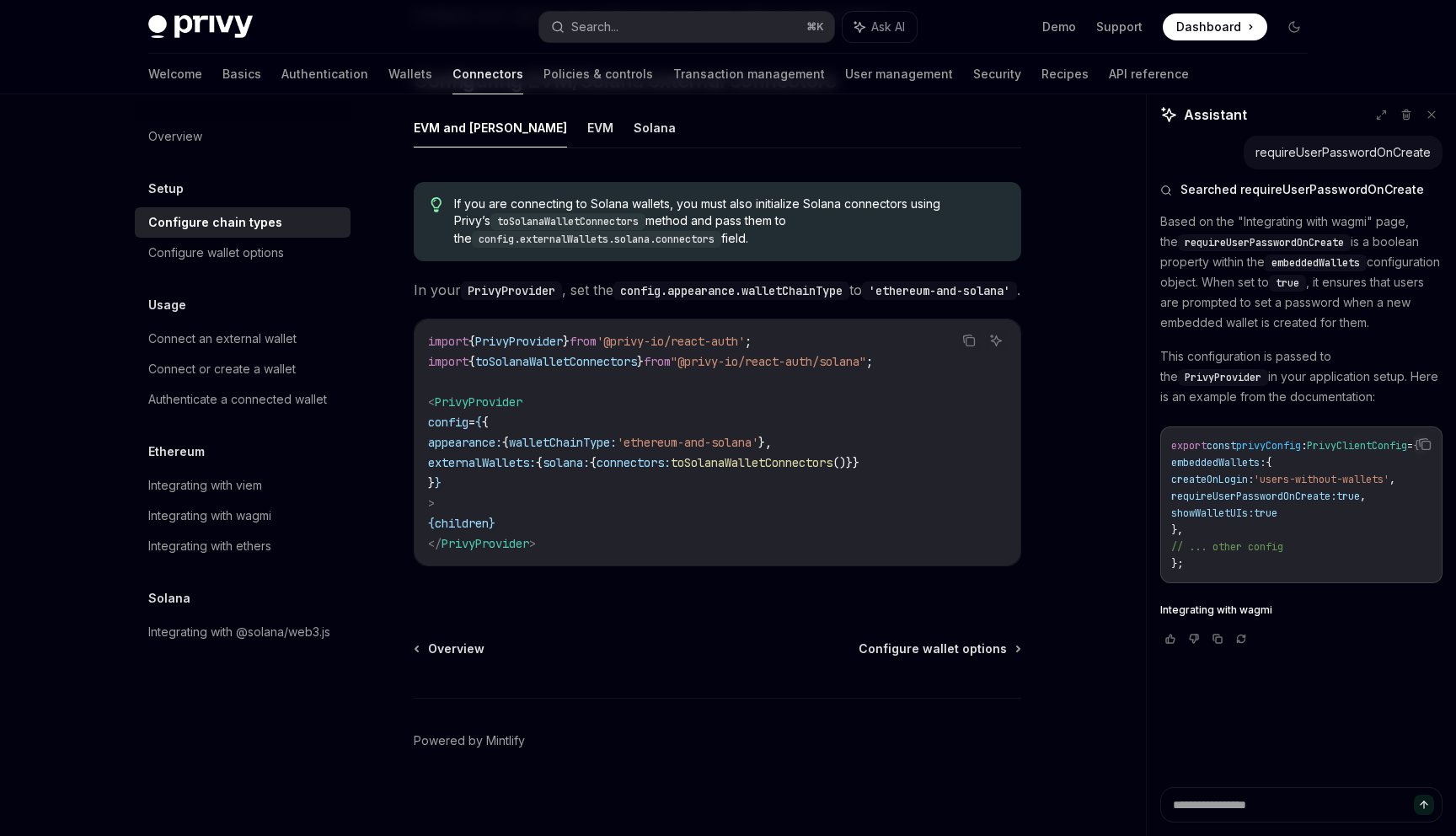
scroll to position [262, 0]
click at [275, 359] on div "Connect or create a wallet" at bounding box center [222, 369] width 147 height 21
type textarea "*"
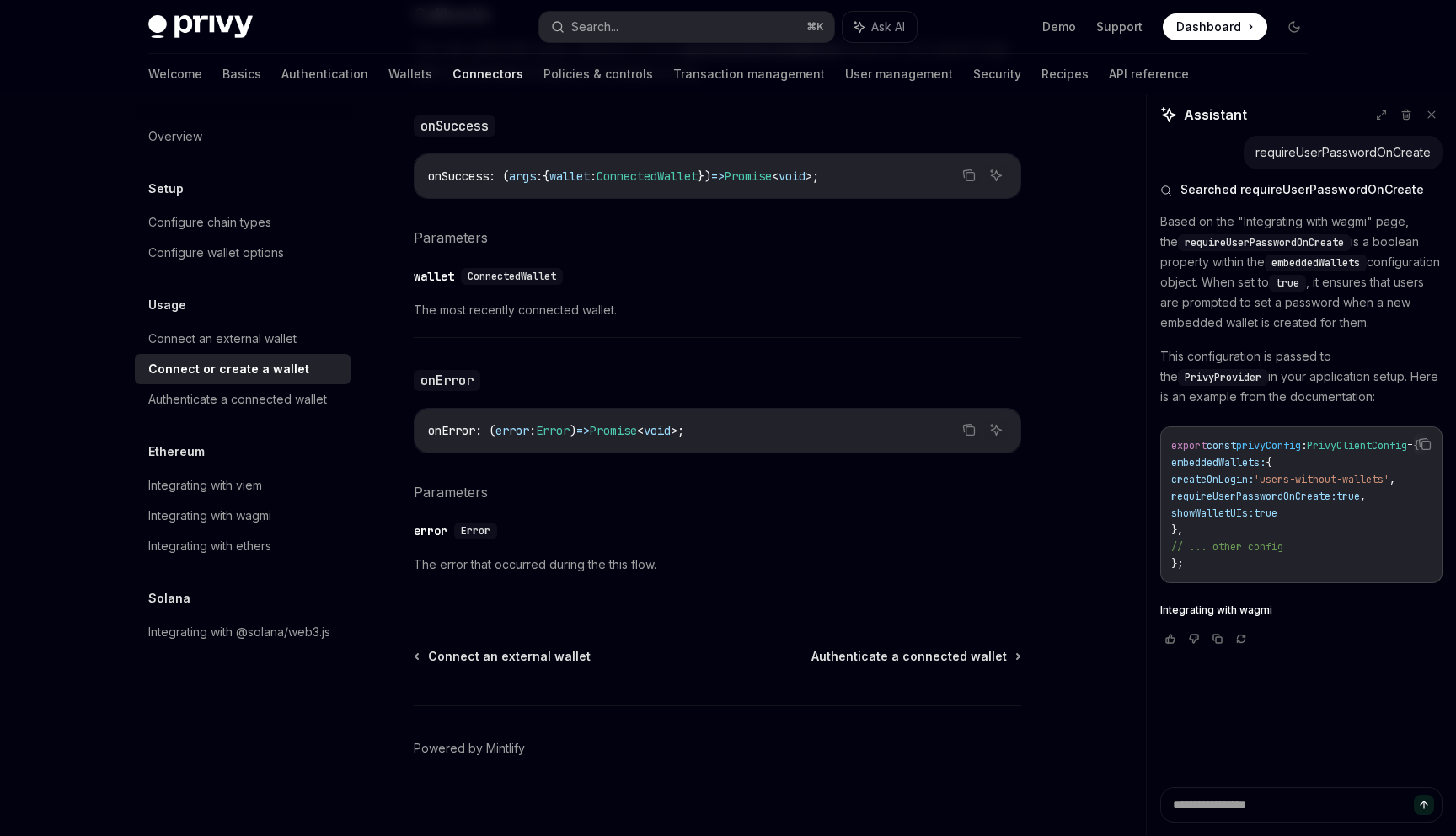
scroll to position [1028, 0]
